Goal: Task Accomplishment & Management: Use online tool/utility

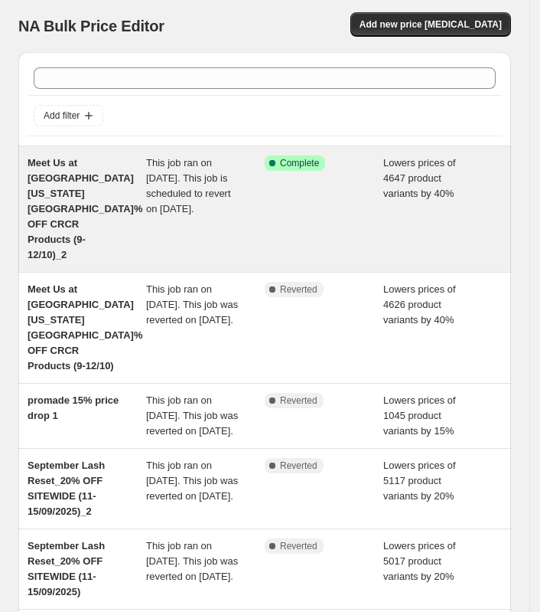
click at [106, 157] on span "Meet Us at [GEOGRAPHIC_DATA] [US_STATE][GEOGRAPHIC_DATA]% OFF CRCR Products (9-…" at bounding box center [85, 208] width 115 height 103
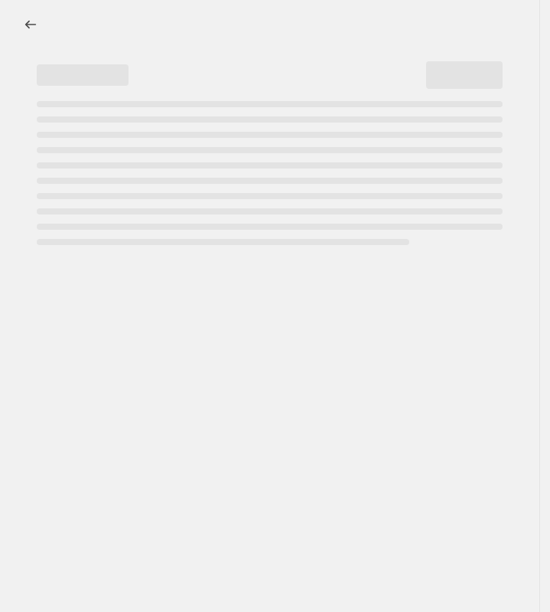
select select "percentage"
select select "collection"
select select "product_status"
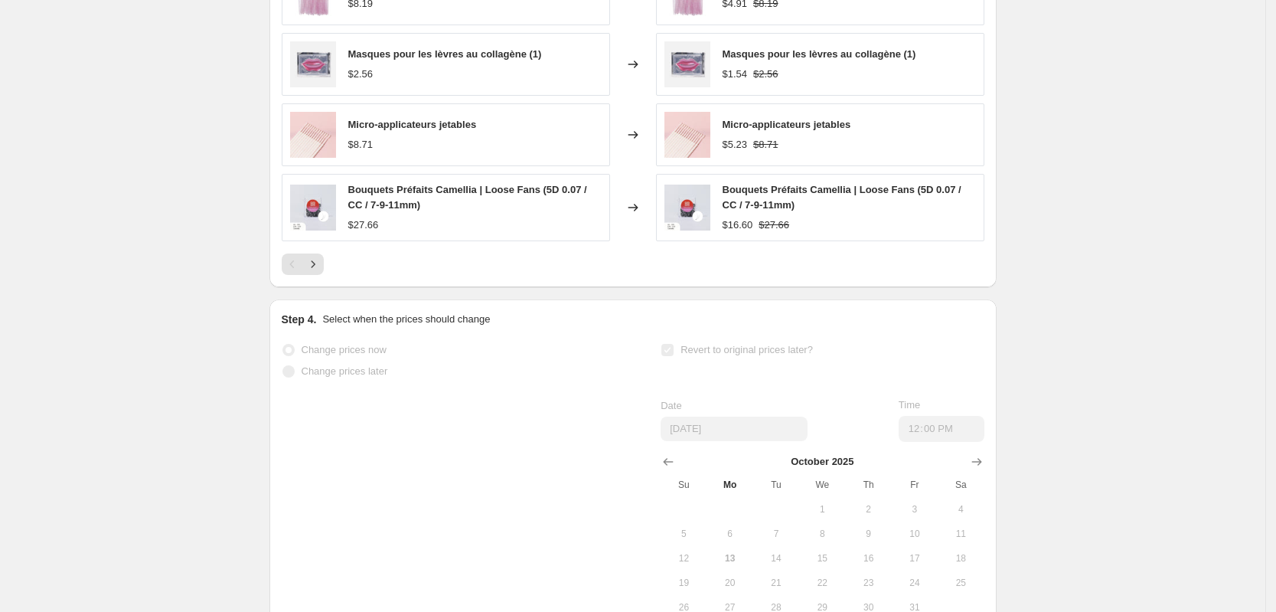
scroll to position [1604, 0]
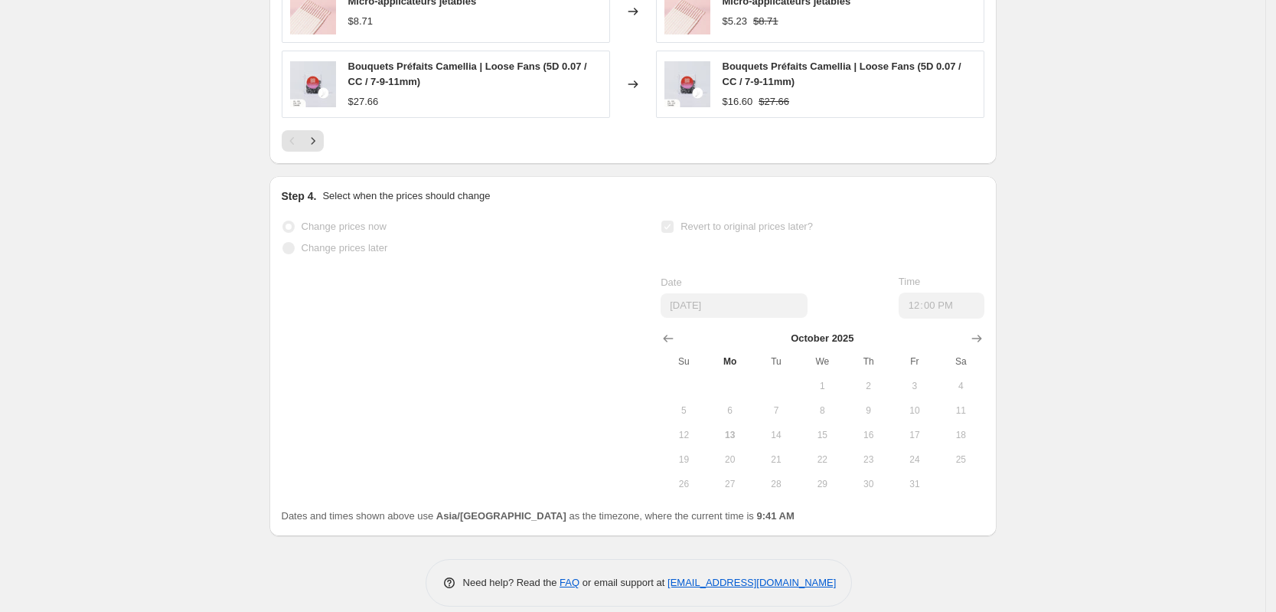
click at [550, 453] on span "21" at bounding box center [776, 459] width 34 height 12
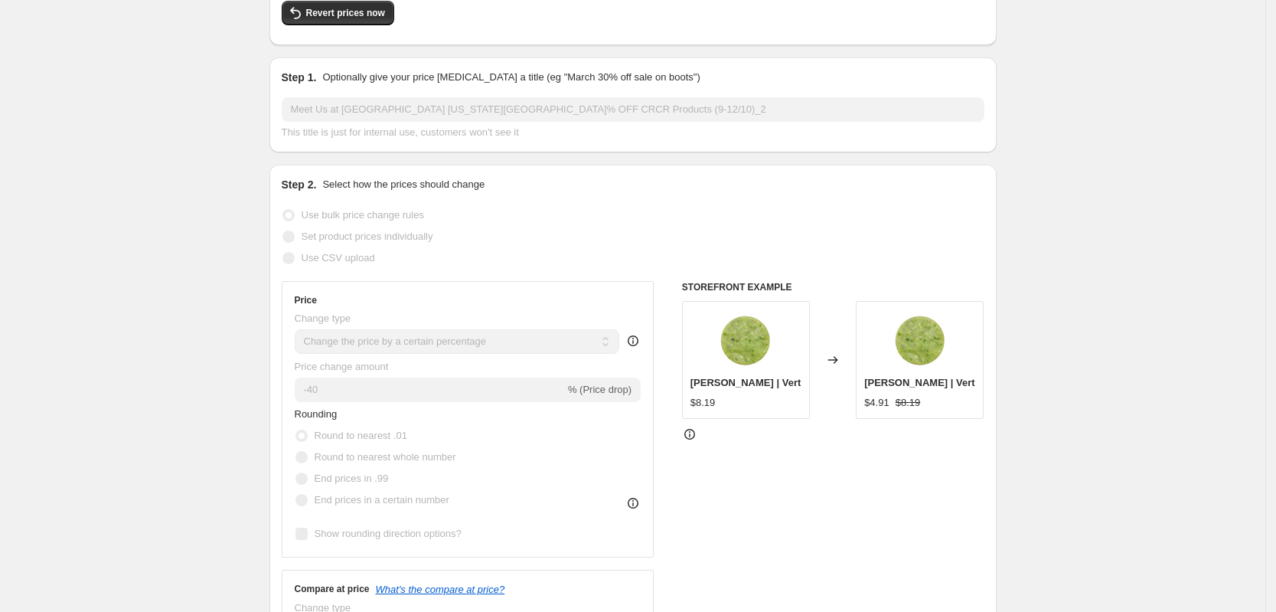
scroll to position [0, 0]
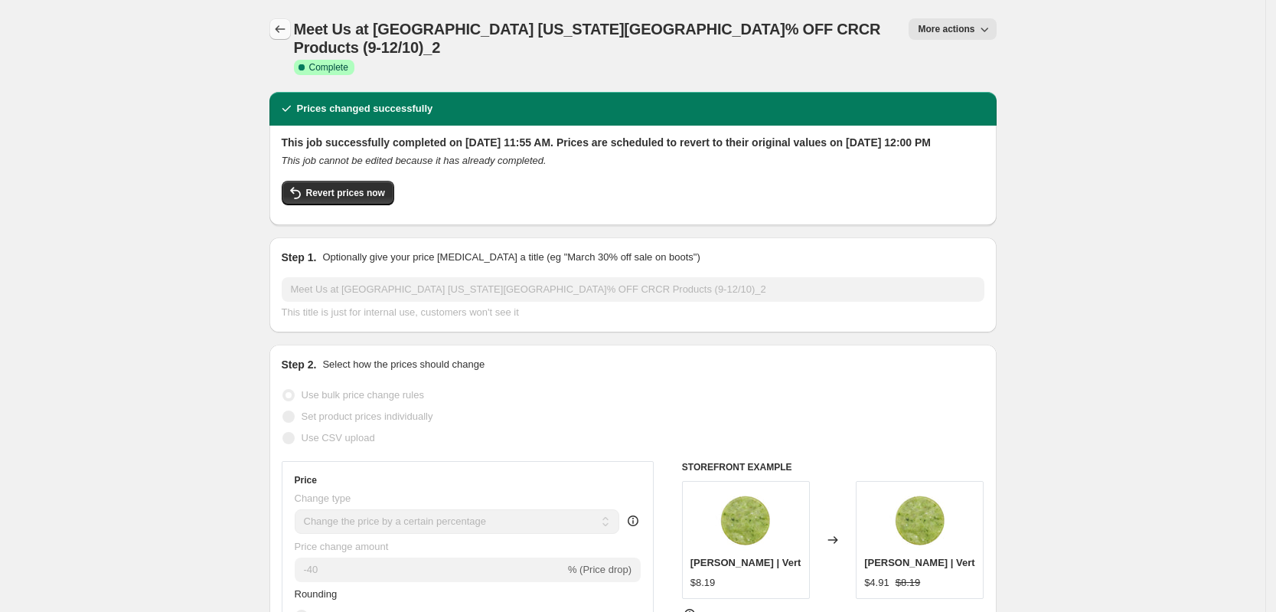
click at [285, 24] on icon "Price change jobs" at bounding box center [279, 28] width 15 height 15
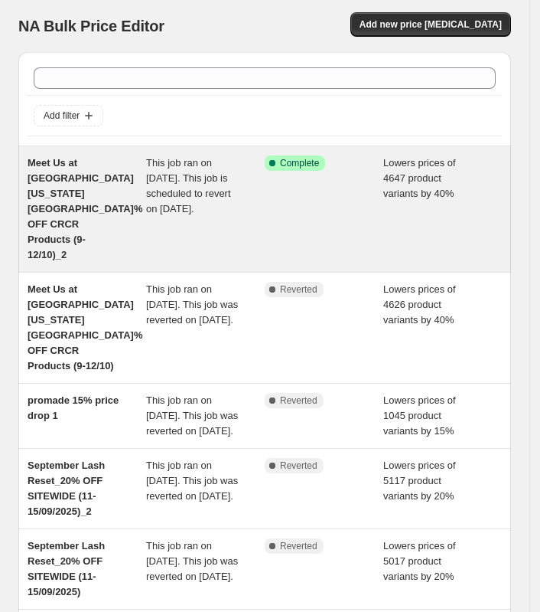
click at [77, 181] on span "Meet Us at [GEOGRAPHIC_DATA] [US_STATE][GEOGRAPHIC_DATA]% OFF CRCR Products (9-…" at bounding box center [85, 208] width 115 height 103
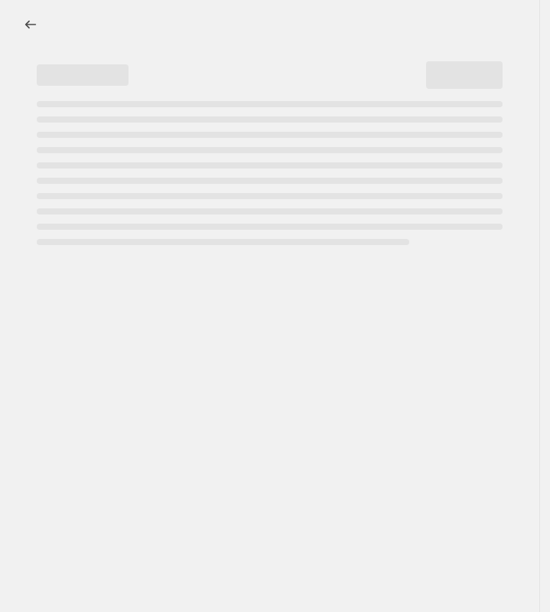
select select "percentage"
select select "collection"
select select "product_status"
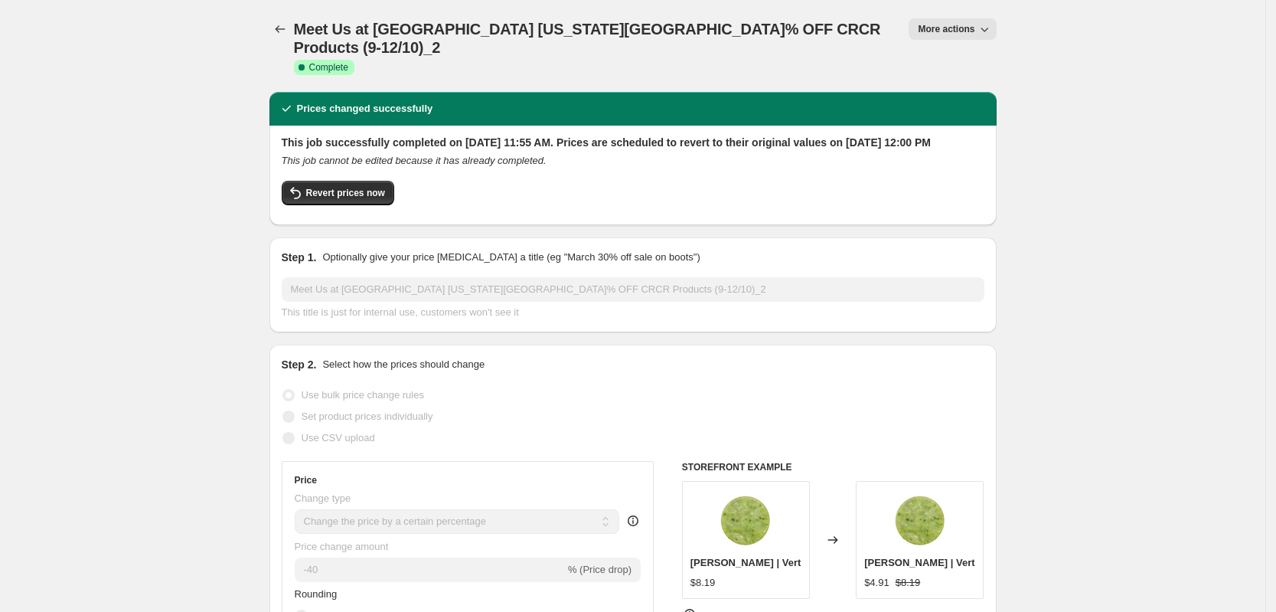
click at [550, 34] on span "More actions" at bounding box center [946, 29] width 57 height 12
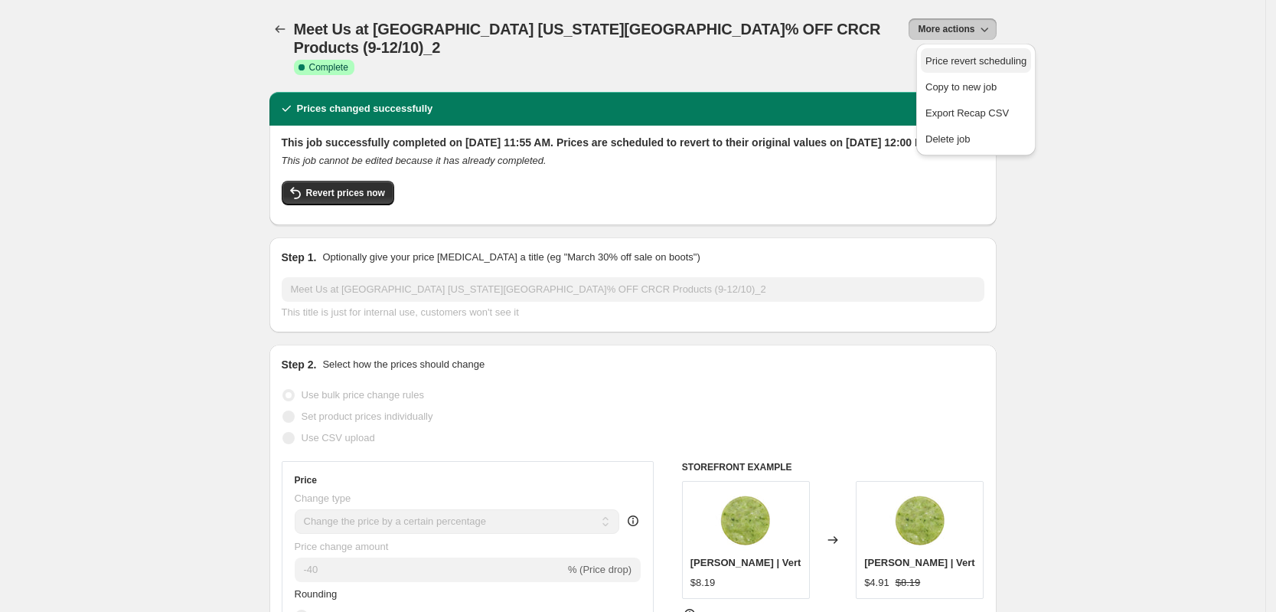
click at [550, 60] on span "Price revert scheduling" at bounding box center [975, 60] width 101 height 11
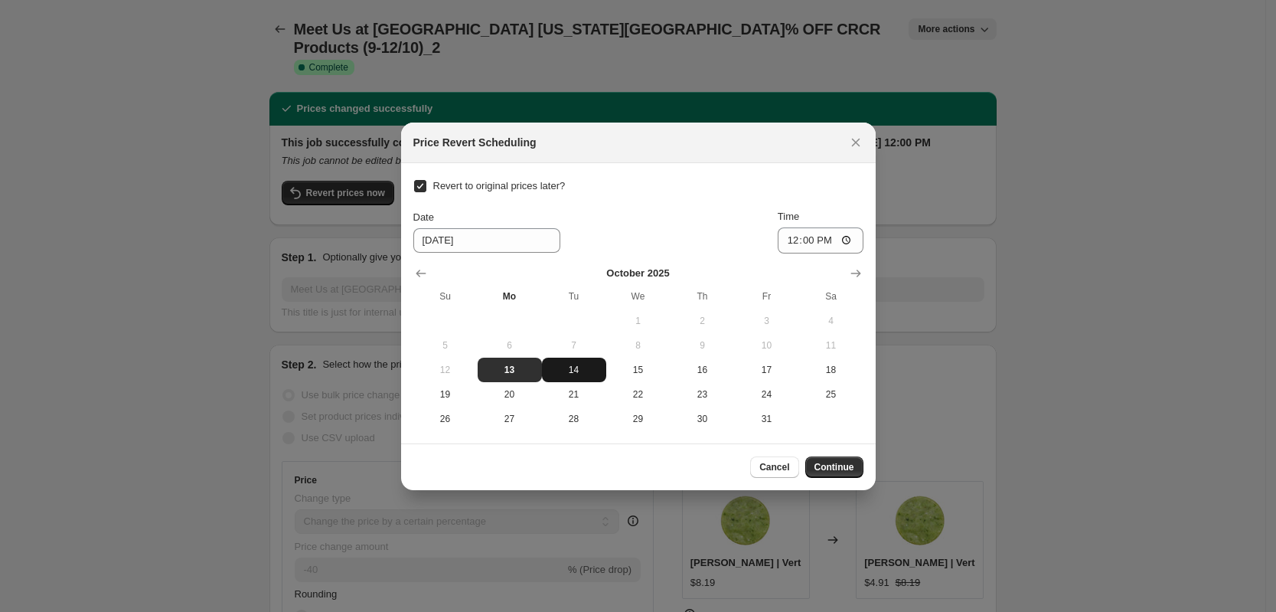
click at [550, 369] on span "14" at bounding box center [574, 370] width 52 height 12
type input "[DATE]"
click at [550, 468] on span "Continue" at bounding box center [834, 467] width 40 height 12
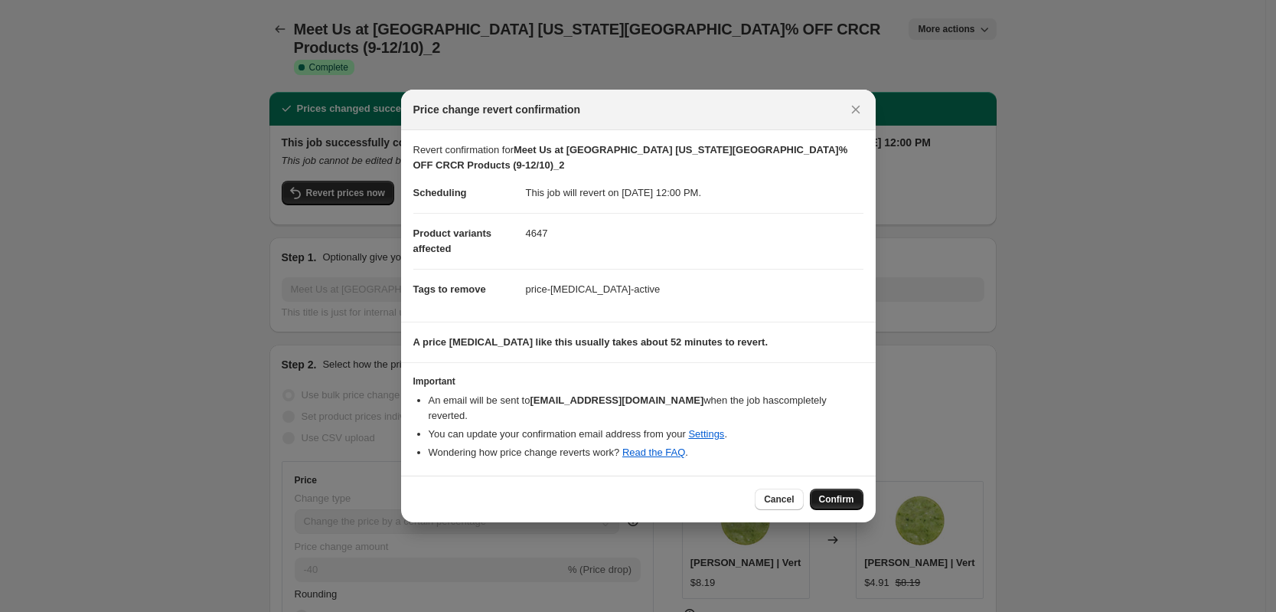
click at [550, 493] on span "Confirm" at bounding box center [836, 499] width 35 height 12
